Goal: Find specific page/section

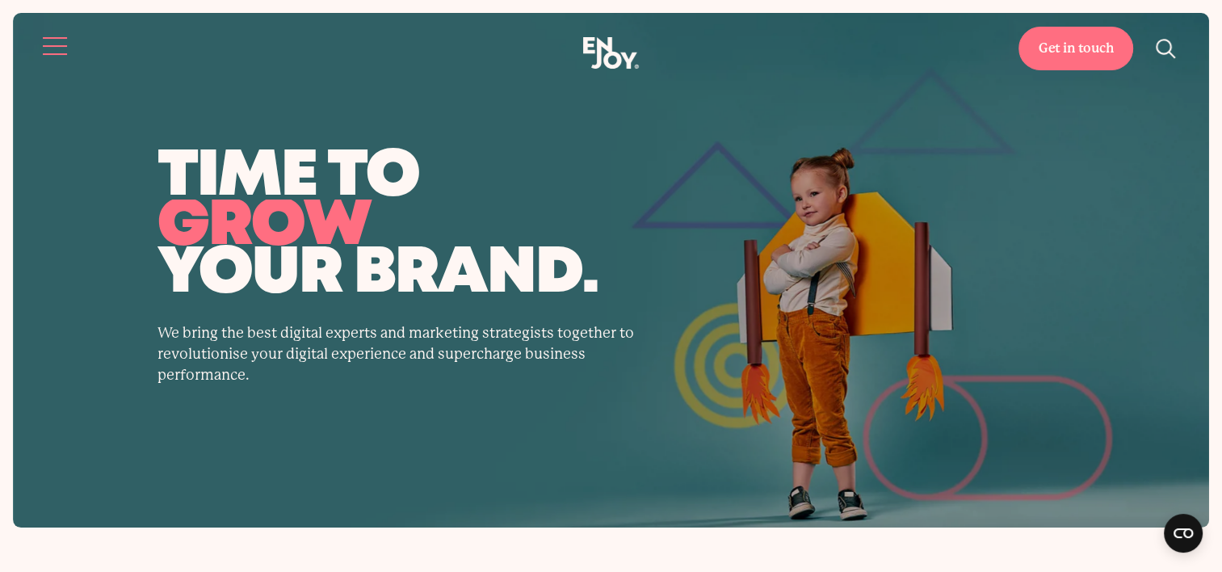
click at [52, 50] on button "Site navigation" at bounding box center [56, 46] width 34 height 34
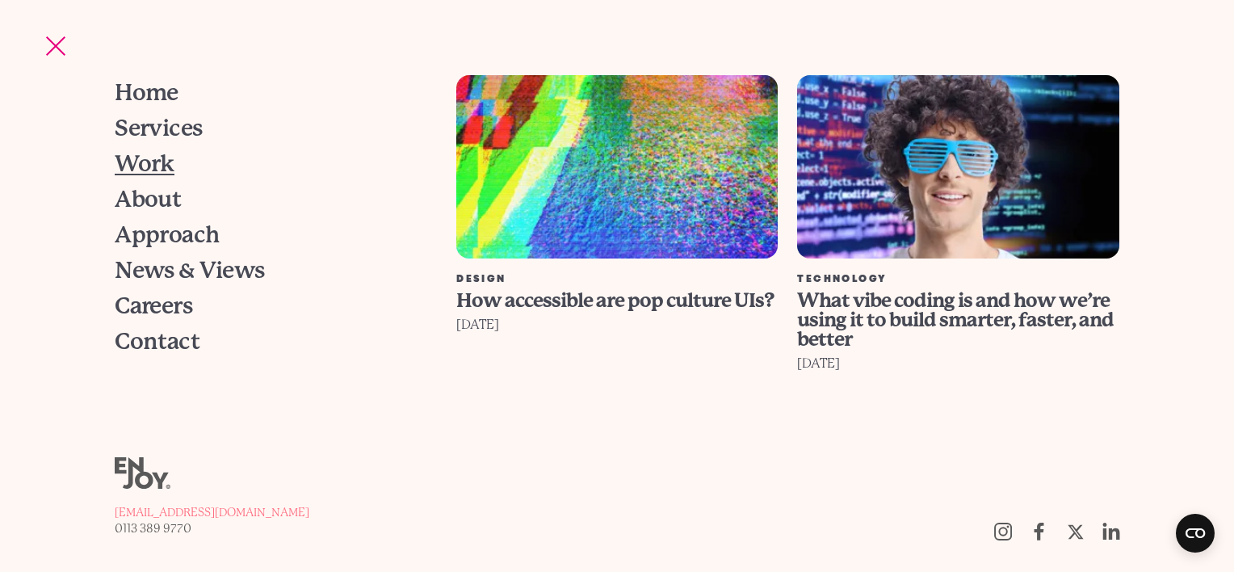
click at [150, 168] on span "Work" at bounding box center [145, 164] width 60 height 23
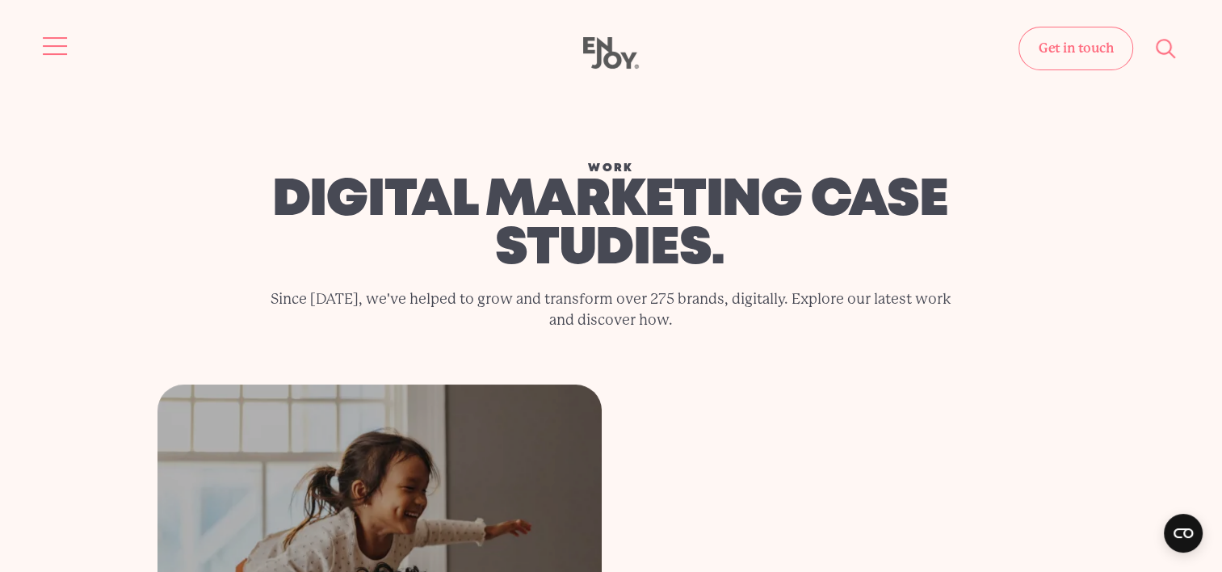
click at [64, 47] on button "Site navigation" at bounding box center [56, 46] width 34 height 34
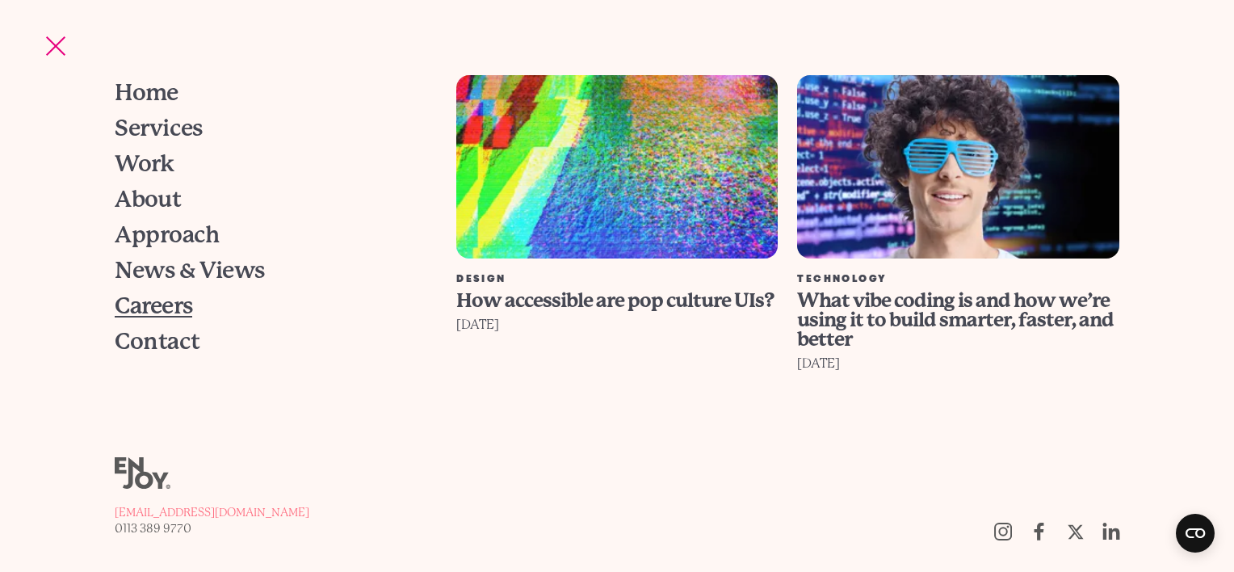
click at [157, 297] on span "Careers" at bounding box center [154, 306] width 78 height 23
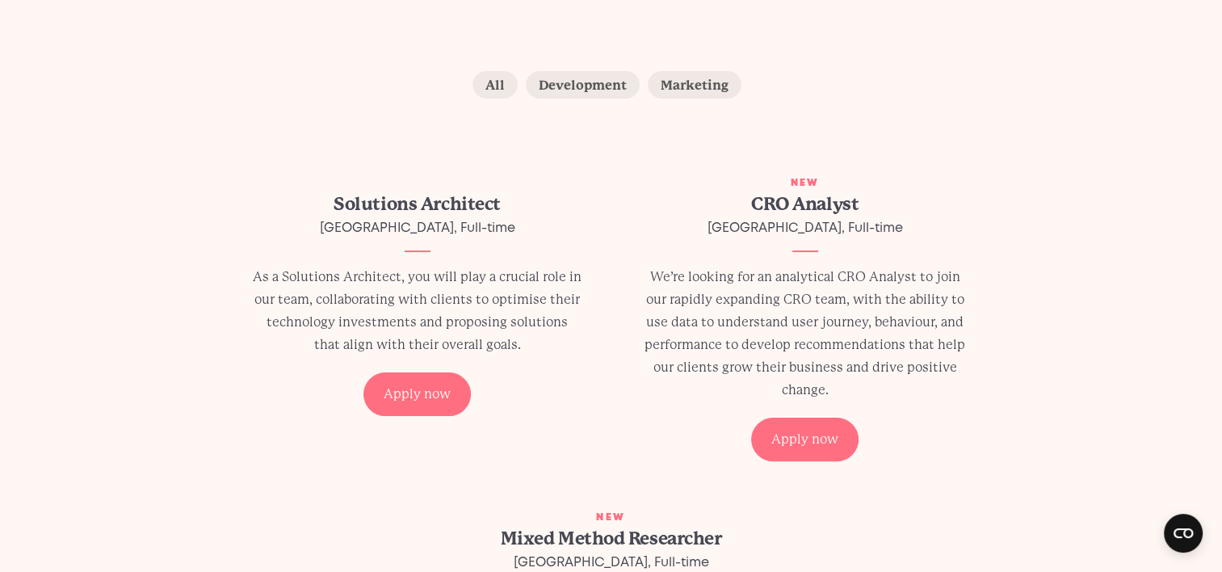
scroll to position [323, 0]
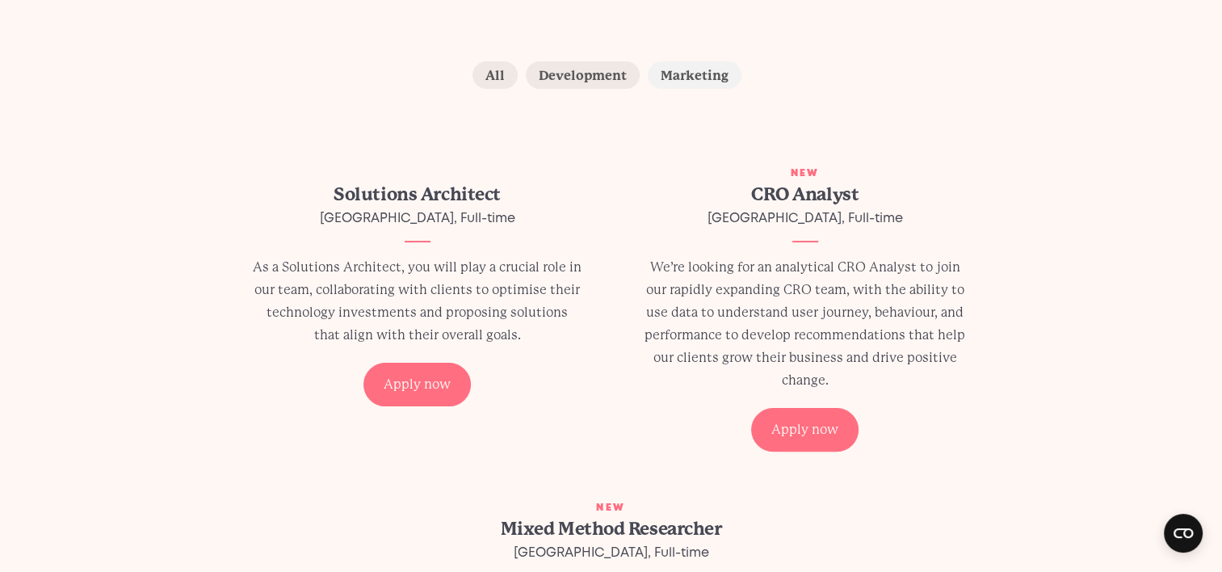
click at [702, 78] on label "Marketing" at bounding box center [694, 74] width 94 height 27
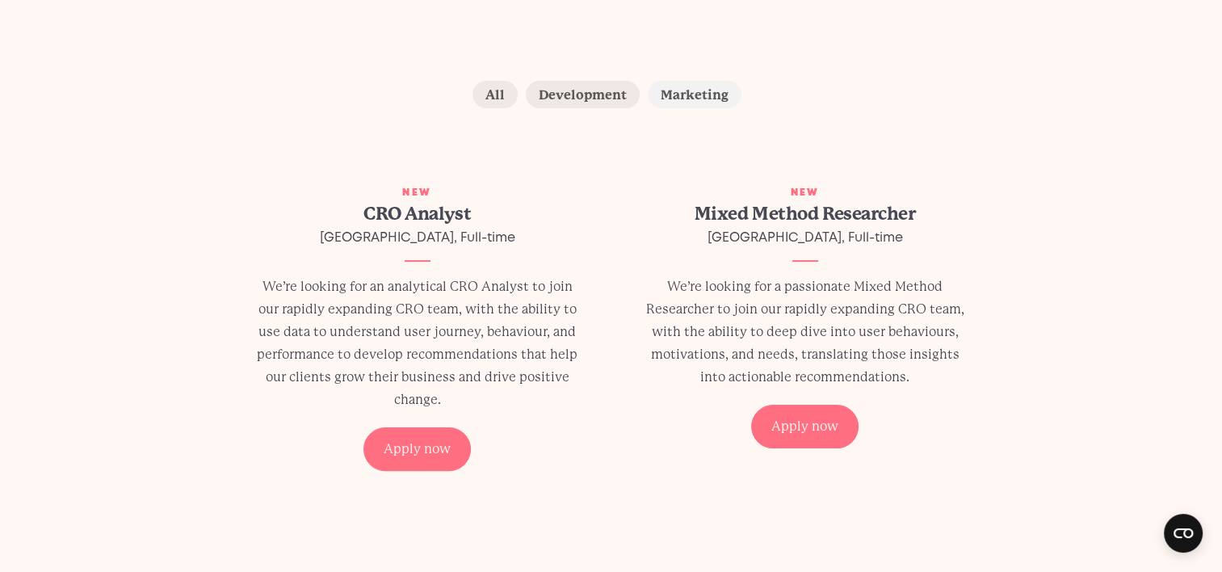
click at [704, 90] on label "Marketing" at bounding box center [694, 94] width 94 height 27
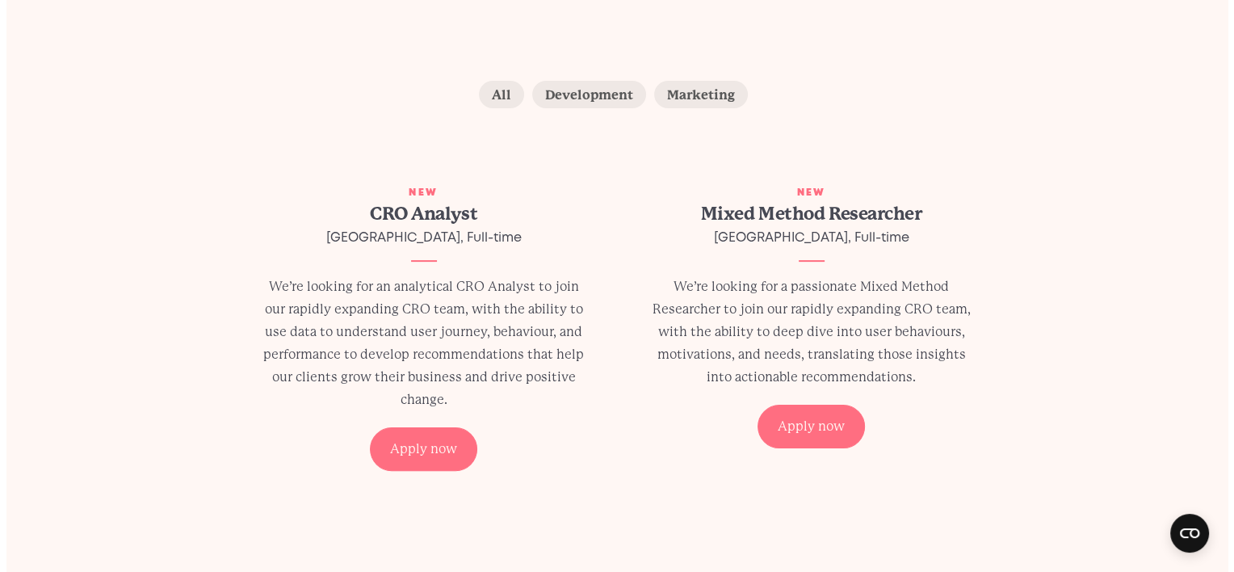
scroll to position [0, 0]
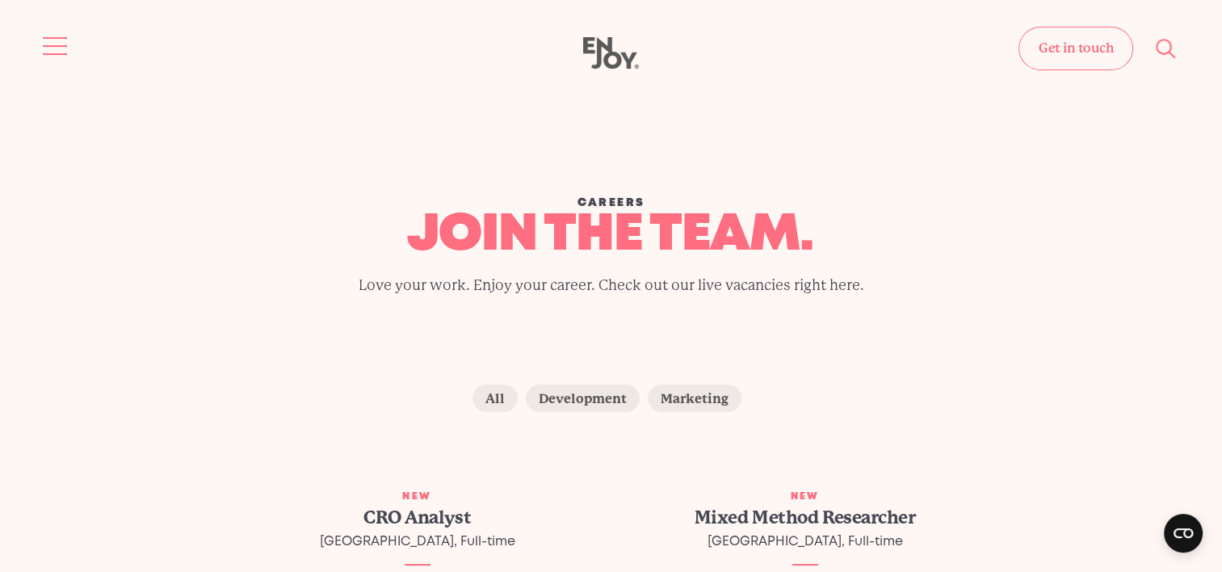
click at [57, 48] on button "Site navigation" at bounding box center [56, 46] width 34 height 34
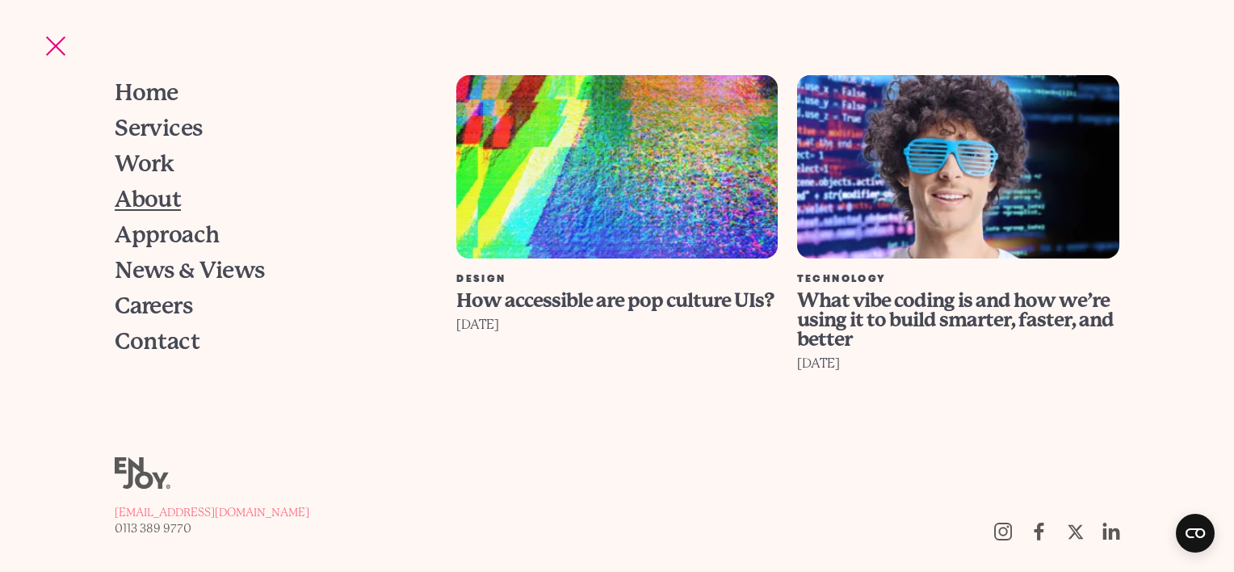
click at [183, 201] on link "About" at bounding box center [265, 200] width 301 height 36
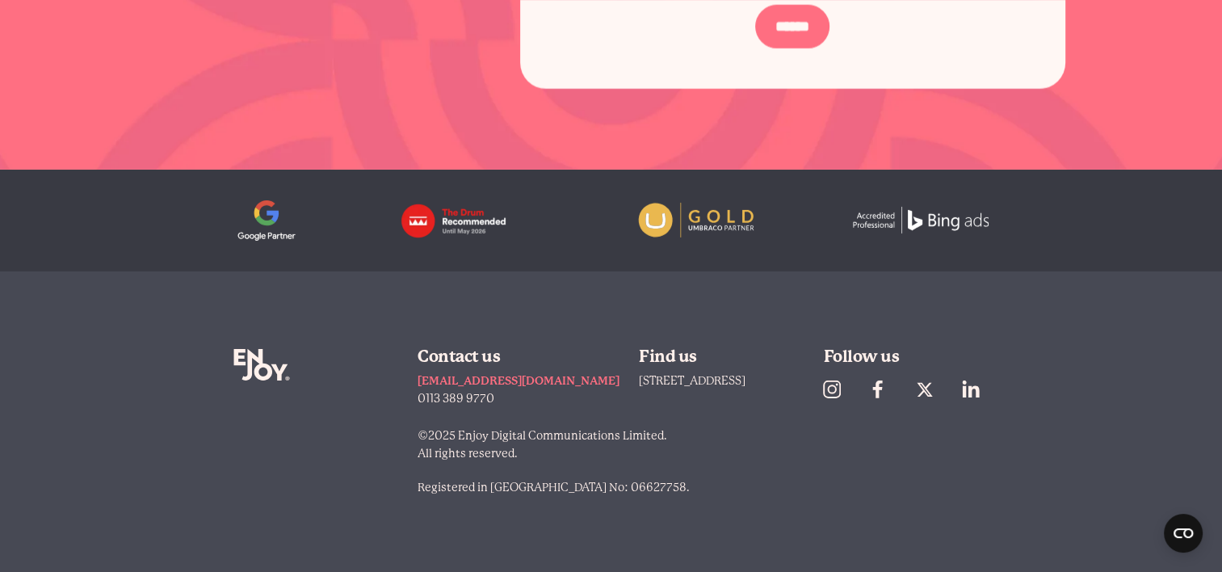
scroll to position [5006, 0]
